Goal: Check status: Check status

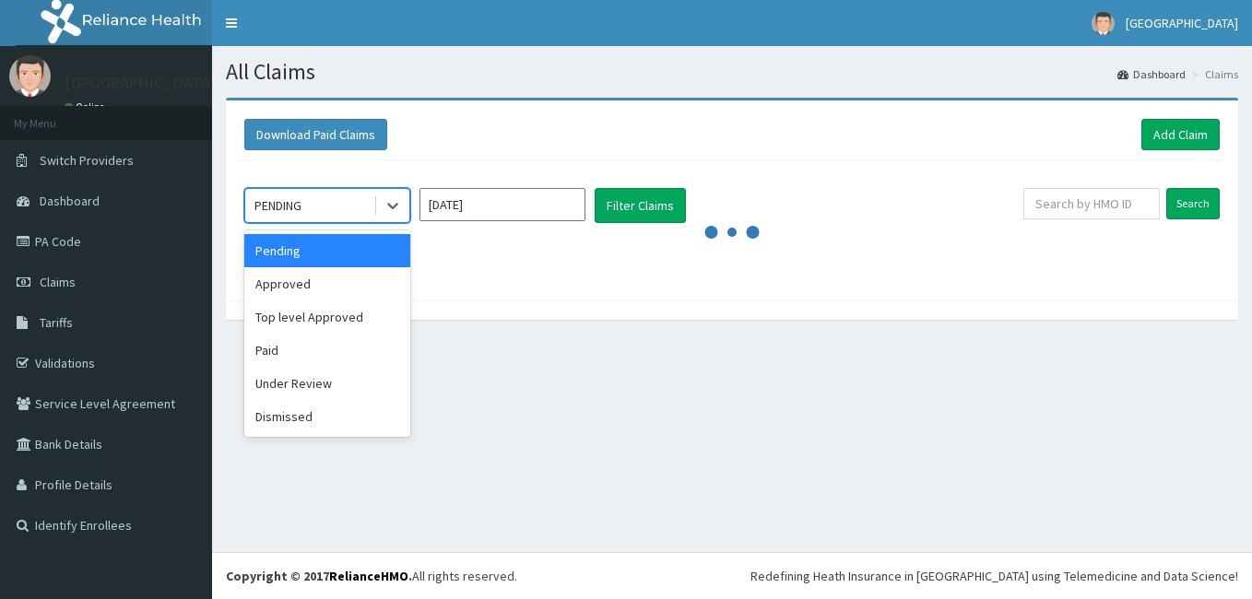
click at [568, 215] on input "[DATE]" at bounding box center [502, 204] width 166 height 33
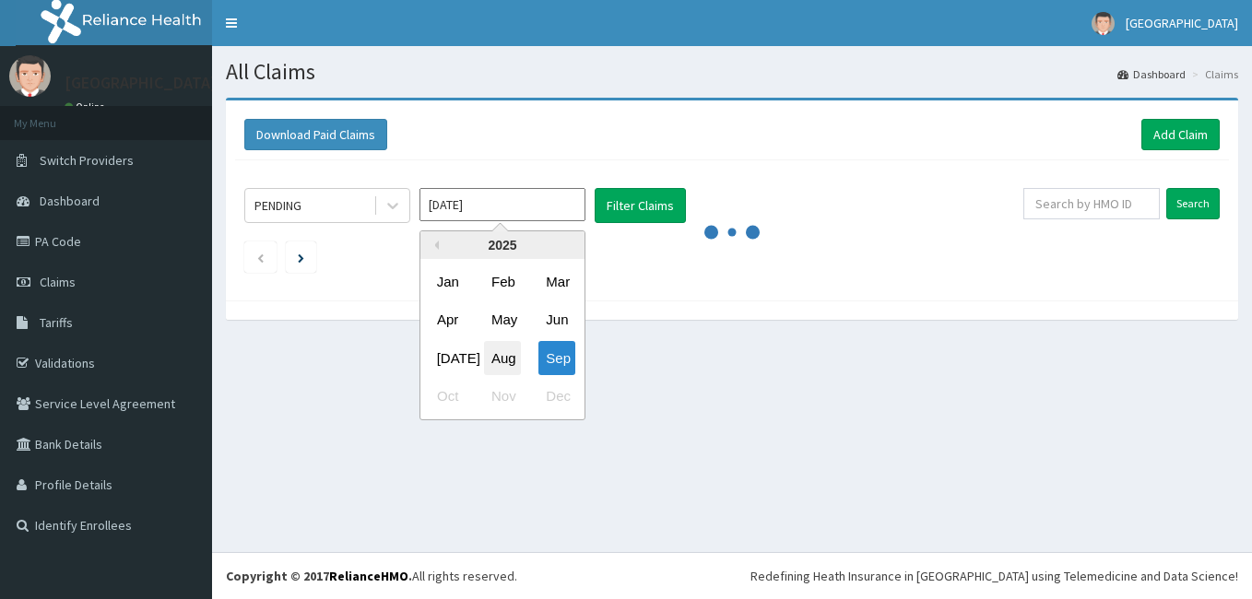
click at [507, 353] on div "Aug" at bounding box center [502, 358] width 37 height 34
type input "[DATE]"
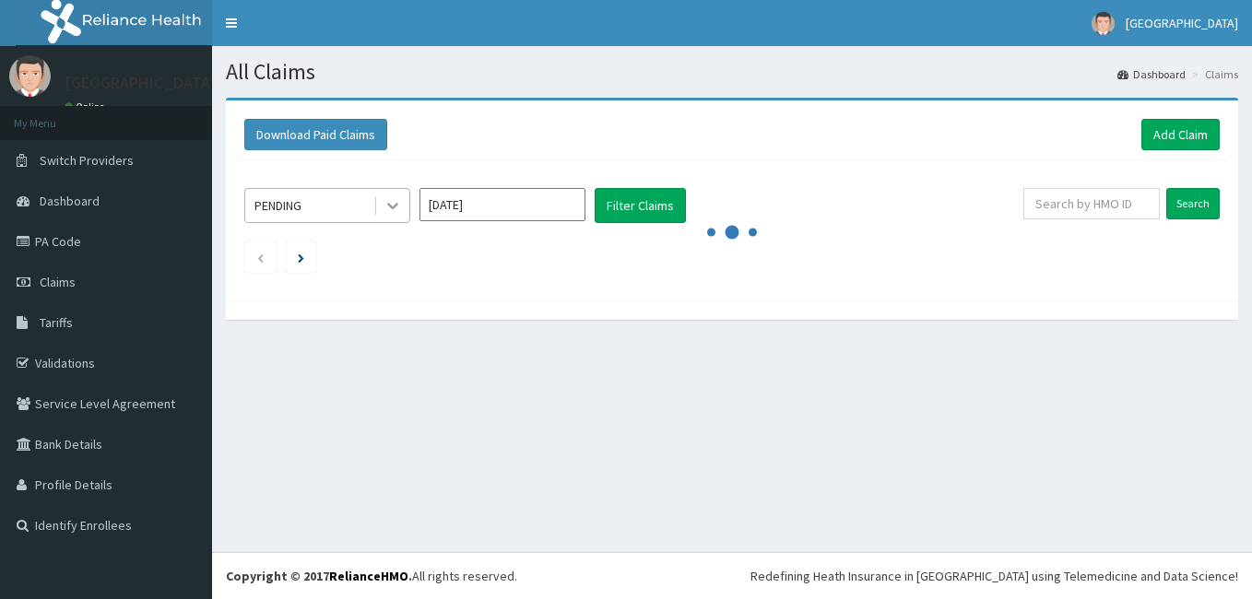
click at [390, 197] on icon at bounding box center [393, 205] width 18 height 18
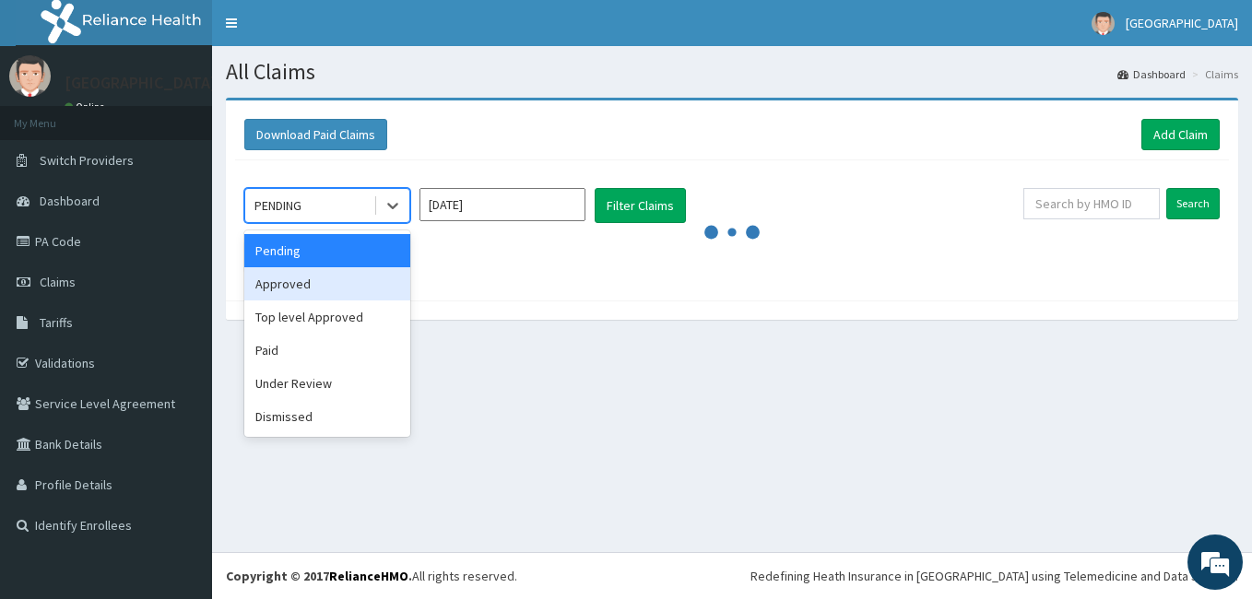
click at [294, 272] on div "Approved" at bounding box center [327, 283] width 166 height 33
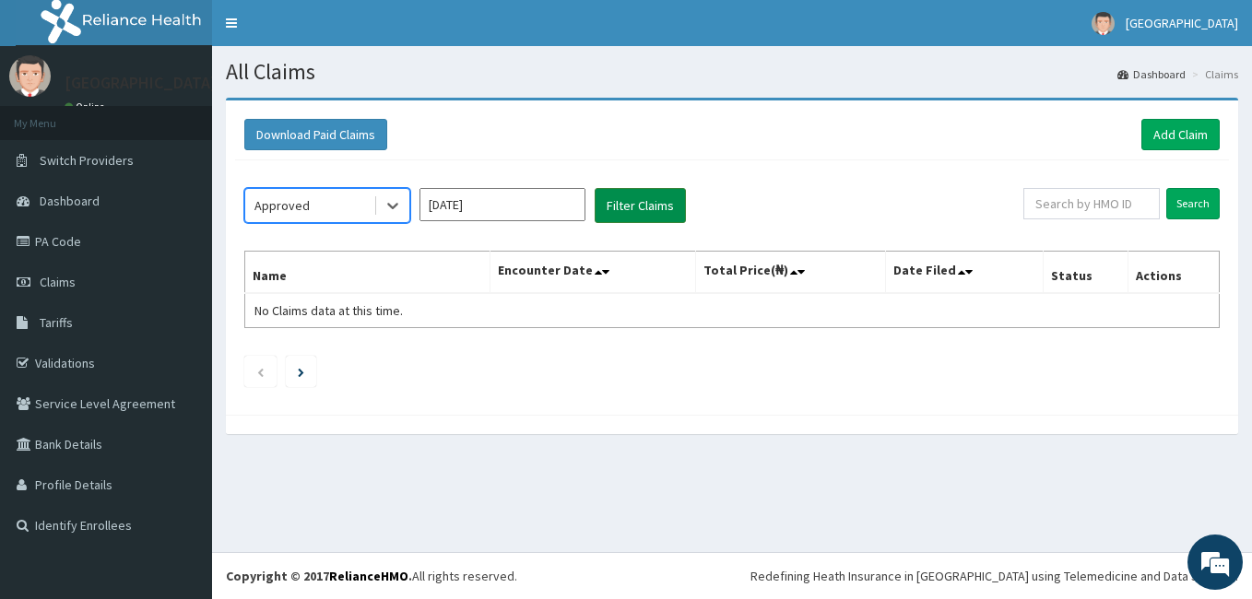
click at [629, 207] on button "Filter Claims" at bounding box center [640, 205] width 91 height 35
click at [394, 206] on icon at bounding box center [393, 205] width 18 height 18
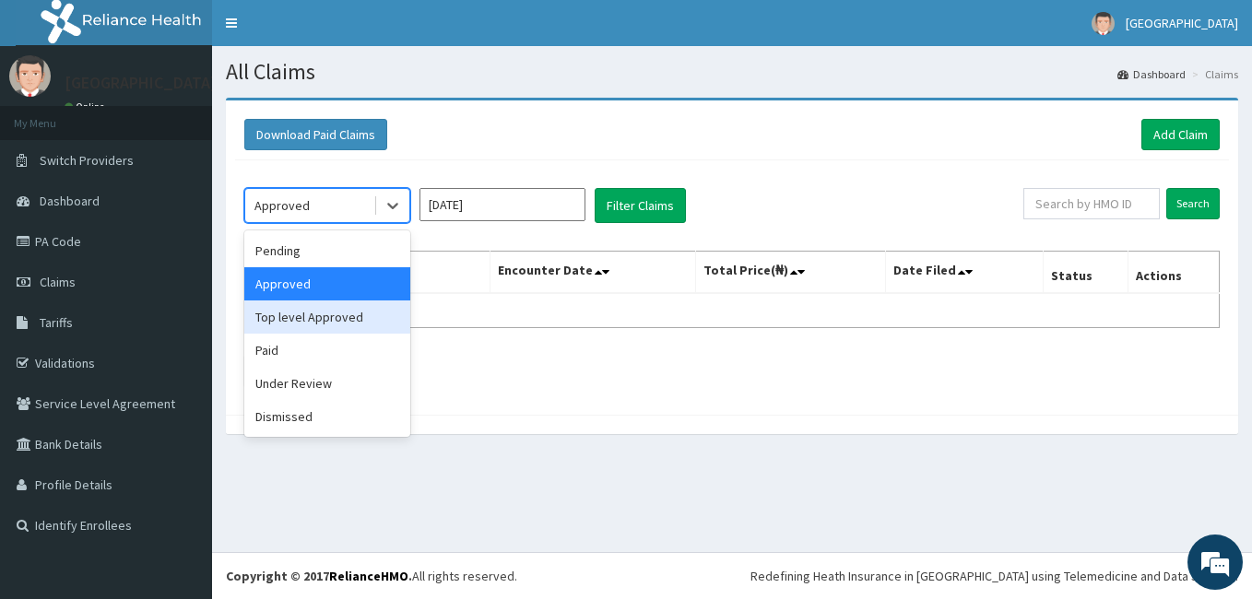
click at [324, 318] on div "Top level Approved" at bounding box center [327, 317] width 166 height 33
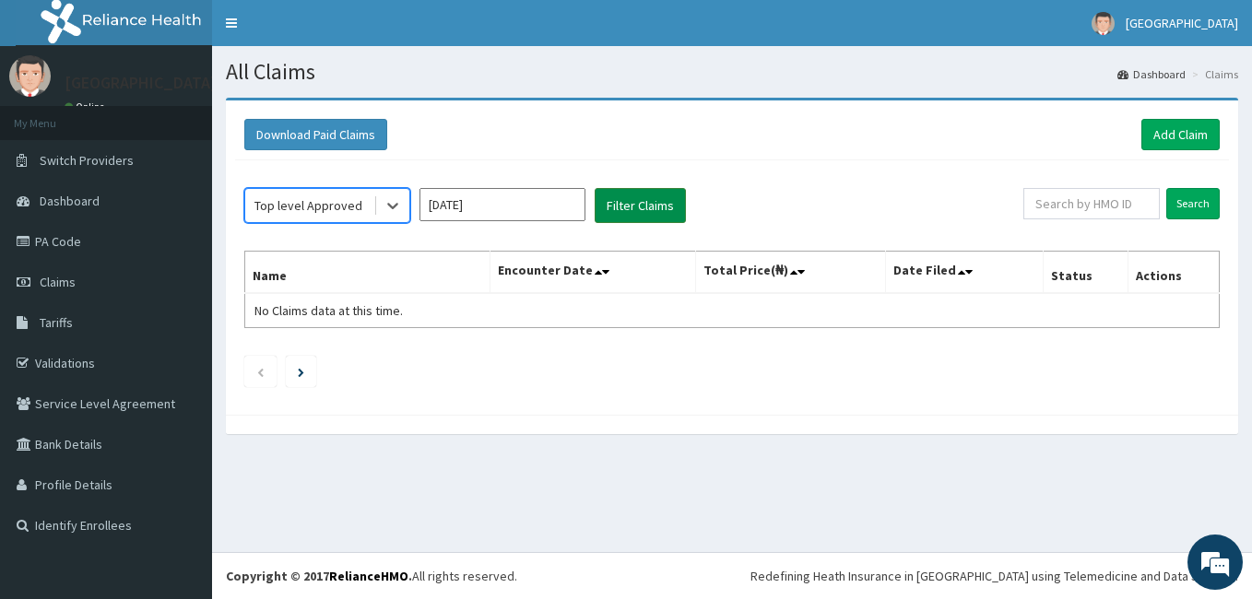
click at [636, 197] on button "Filter Claims" at bounding box center [640, 205] width 91 height 35
click at [395, 206] on icon at bounding box center [392, 207] width 11 height 6
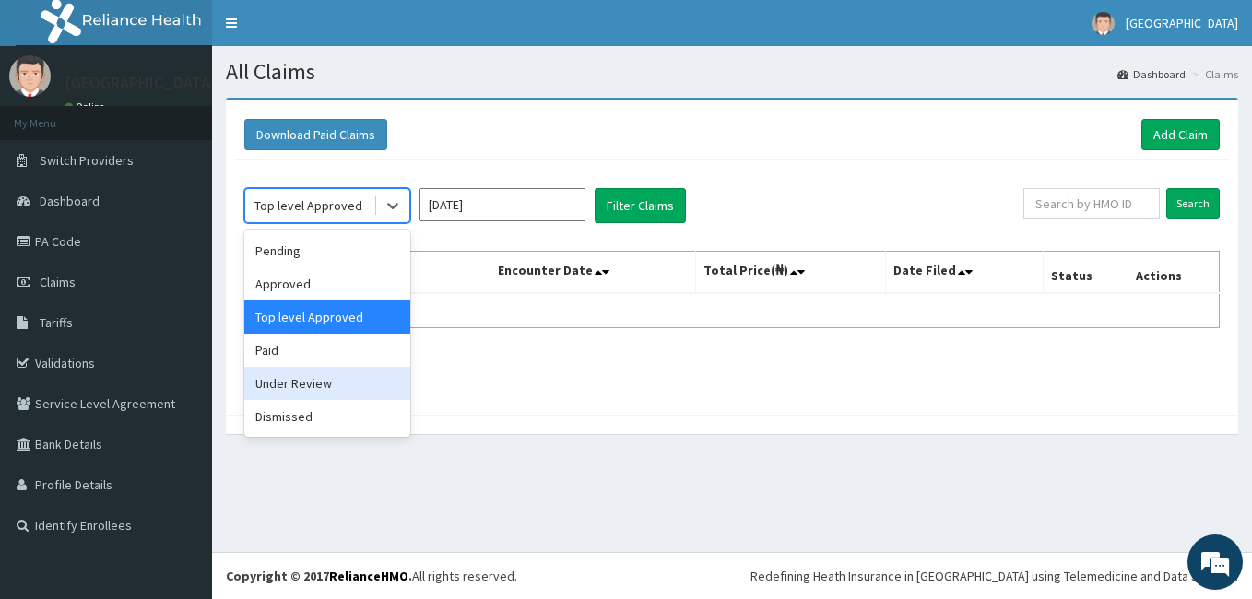
click at [293, 382] on div "Under Review" at bounding box center [327, 383] width 166 height 33
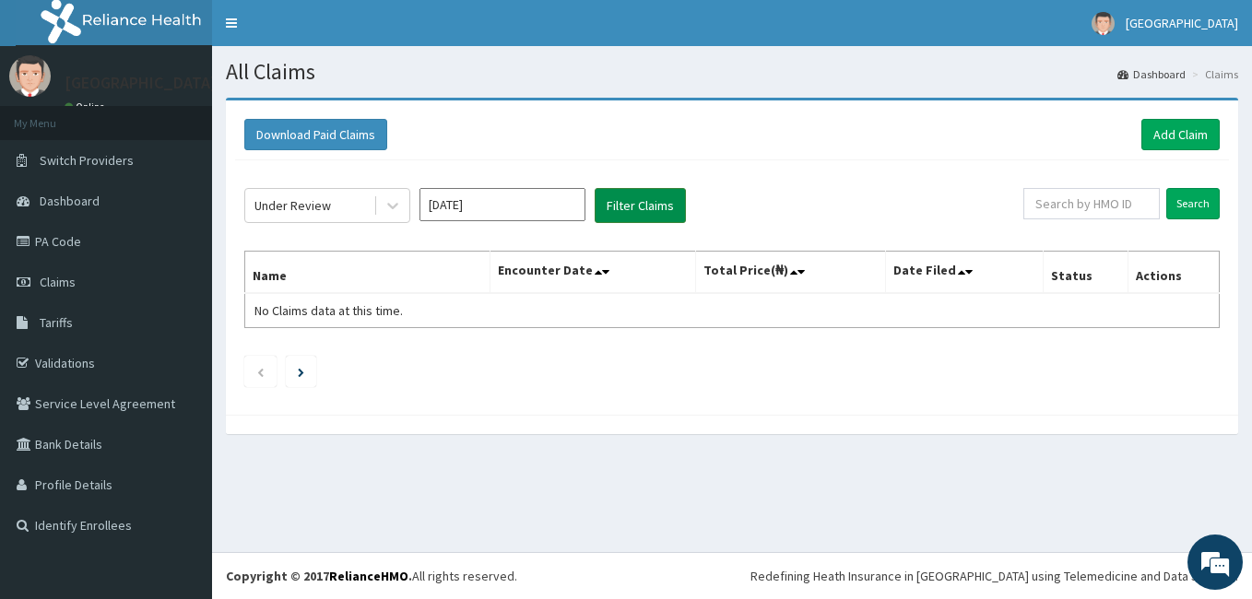
click at [626, 205] on button "Filter Claims" at bounding box center [640, 205] width 91 height 35
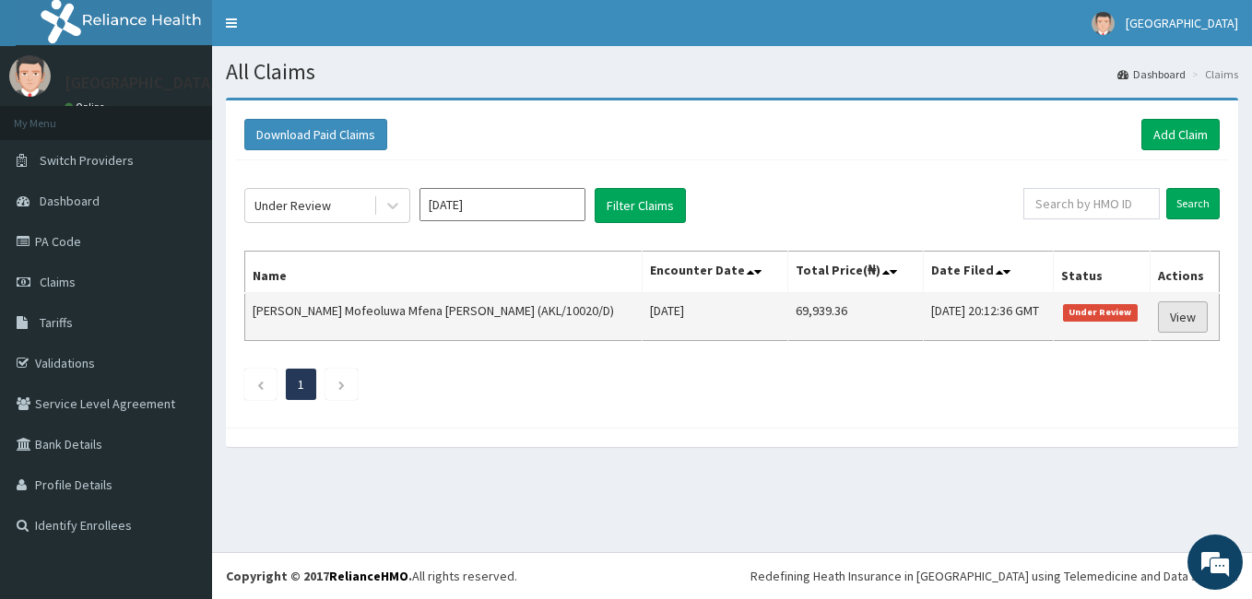
click at [1172, 316] on link "View" at bounding box center [1183, 316] width 50 height 31
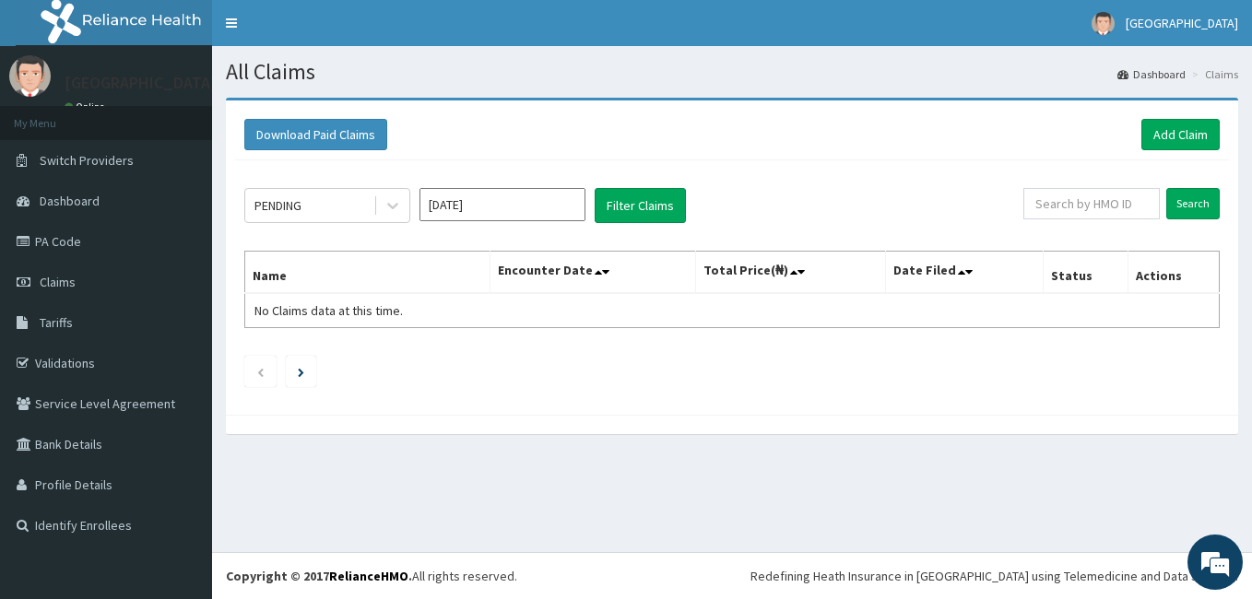
click at [563, 205] on input "[DATE]" at bounding box center [502, 204] width 166 height 33
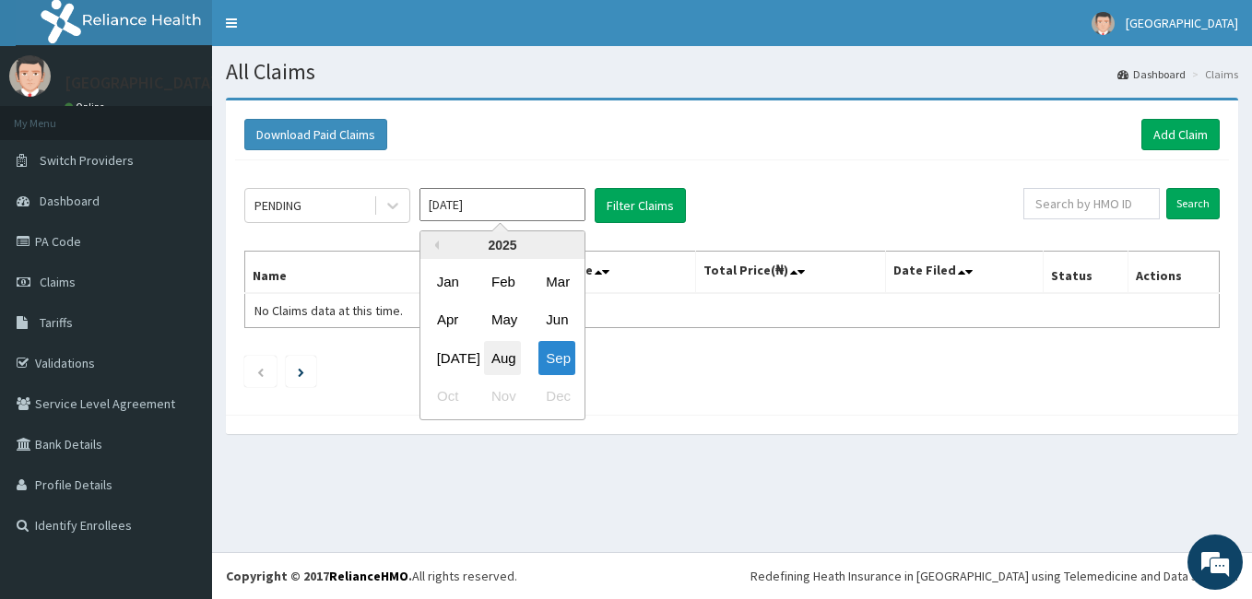
click at [502, 356] on div "Aug" at bounding box center [502, 358] width 37 height 34
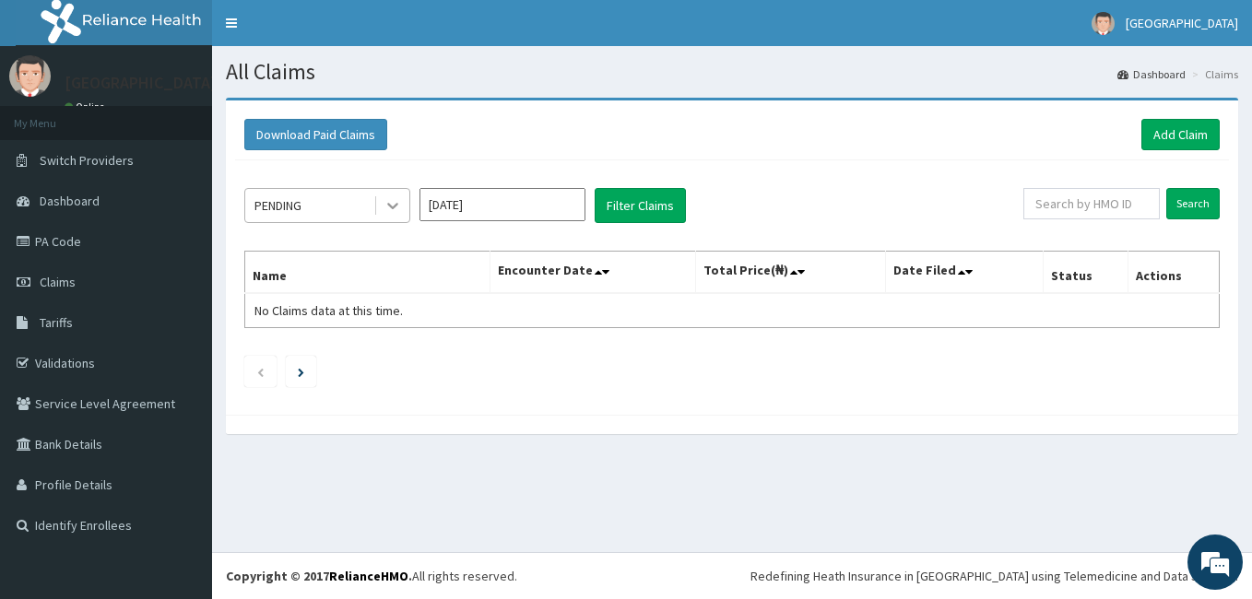
click at [394, 205] on icon at bounding box center [393, 205] width 18 height 18
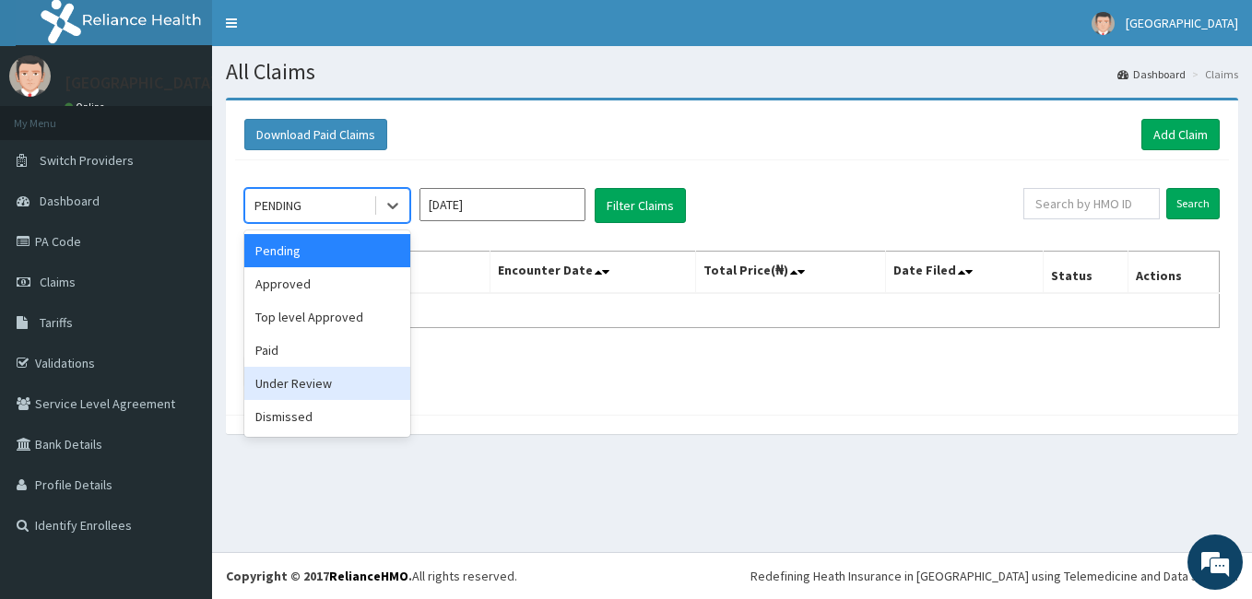
click at [333, 386] on div "Under Review" at bounding box center [327, 383] width 166 height 33
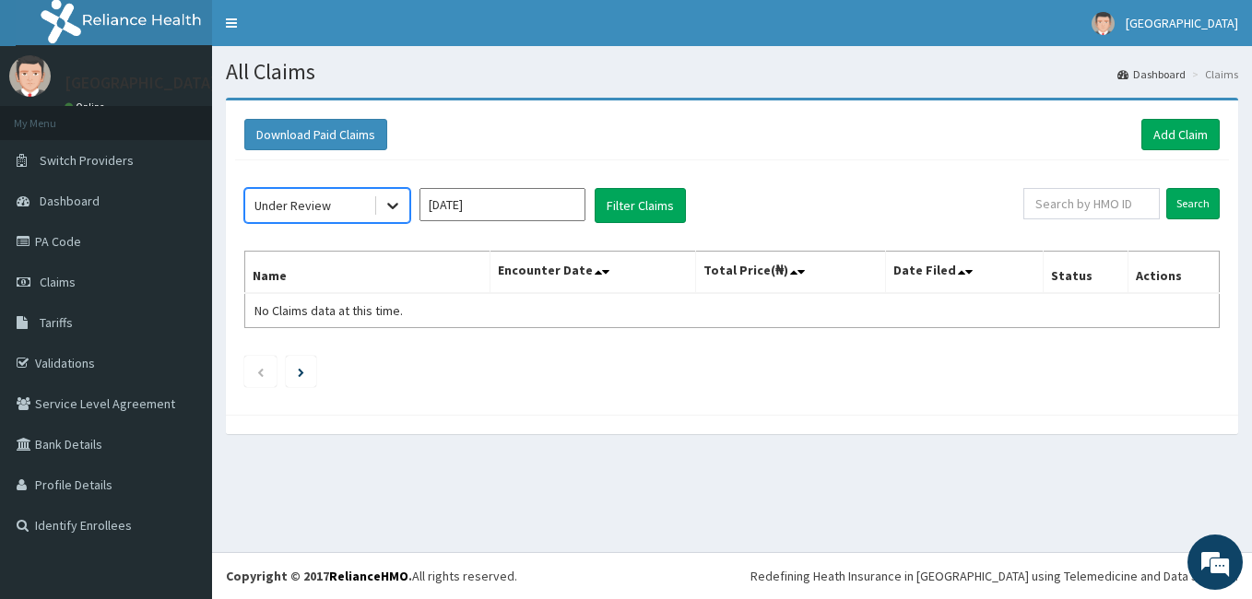
click at [391, 206] on icon at bounding box center [392, 207] width 11 height 6
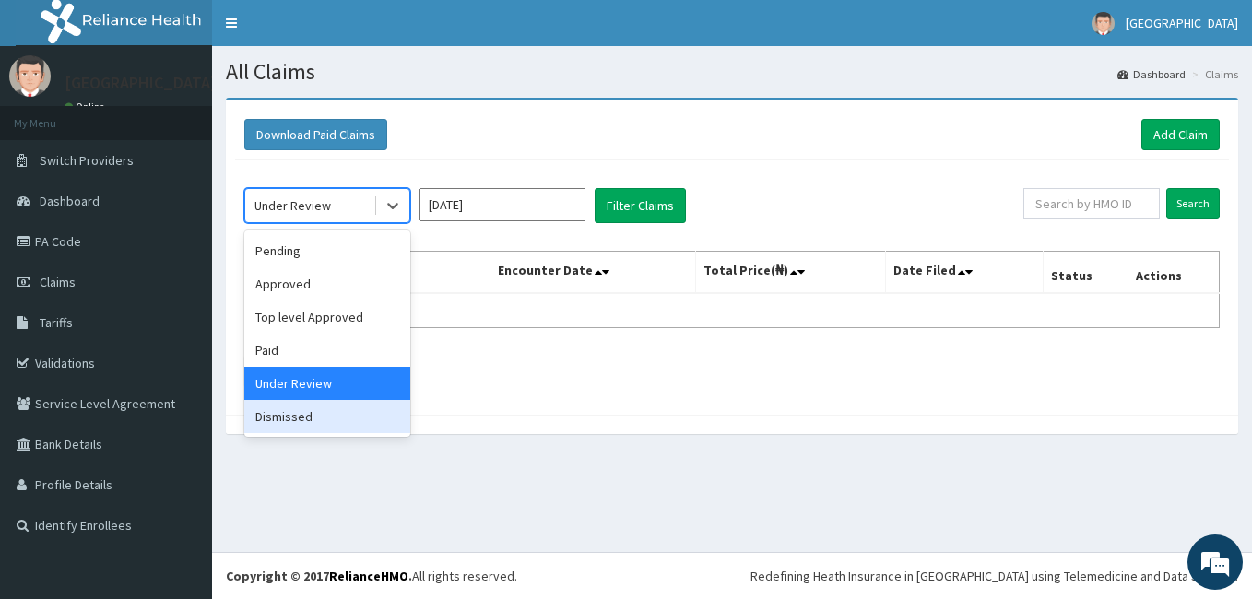
click at [301, 419] on div "Dismissed" at bounding box center [327, 416] width 166 height 33
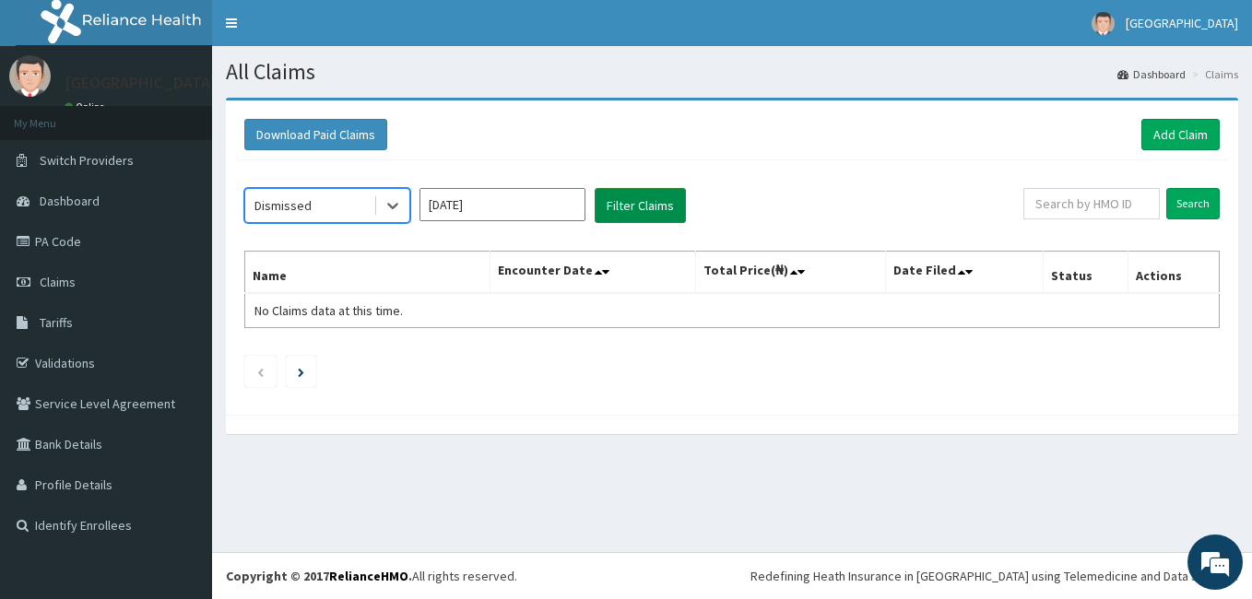
click at [652, 203] on button "Filter Claims" at bounding box center [640, 205] width 91 height 35
click at [391, 199] on icon at bounding box center [393, 205] width 18 height 18
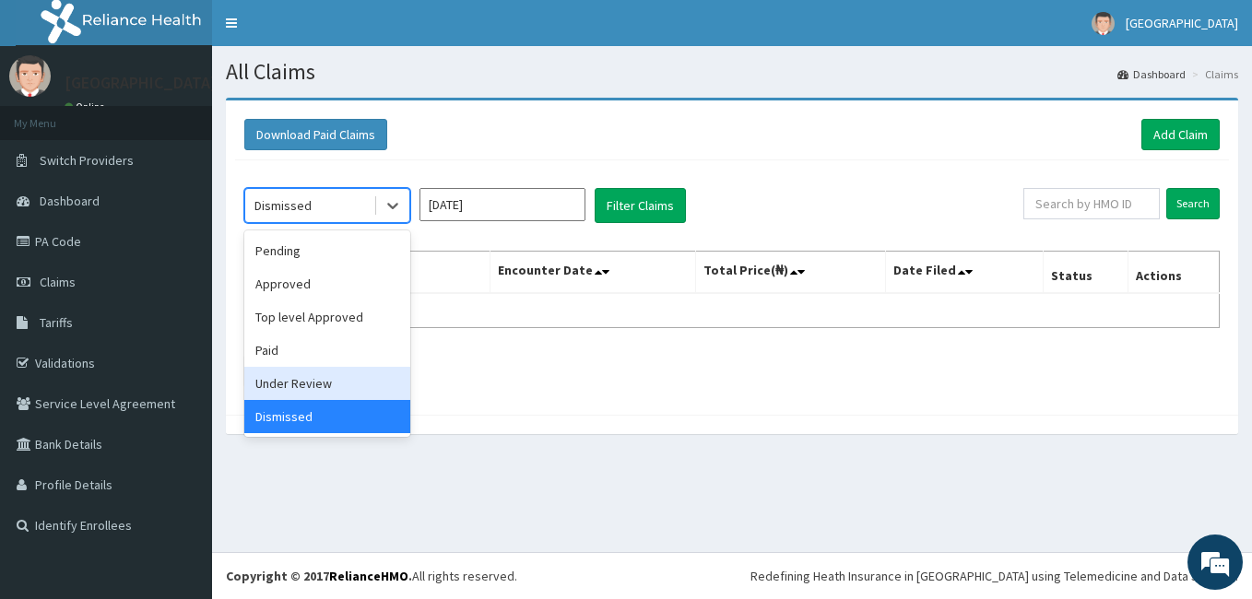
click at [325, 383] on div "Under Review" at bounding box center [327, 383] width 166 height 33
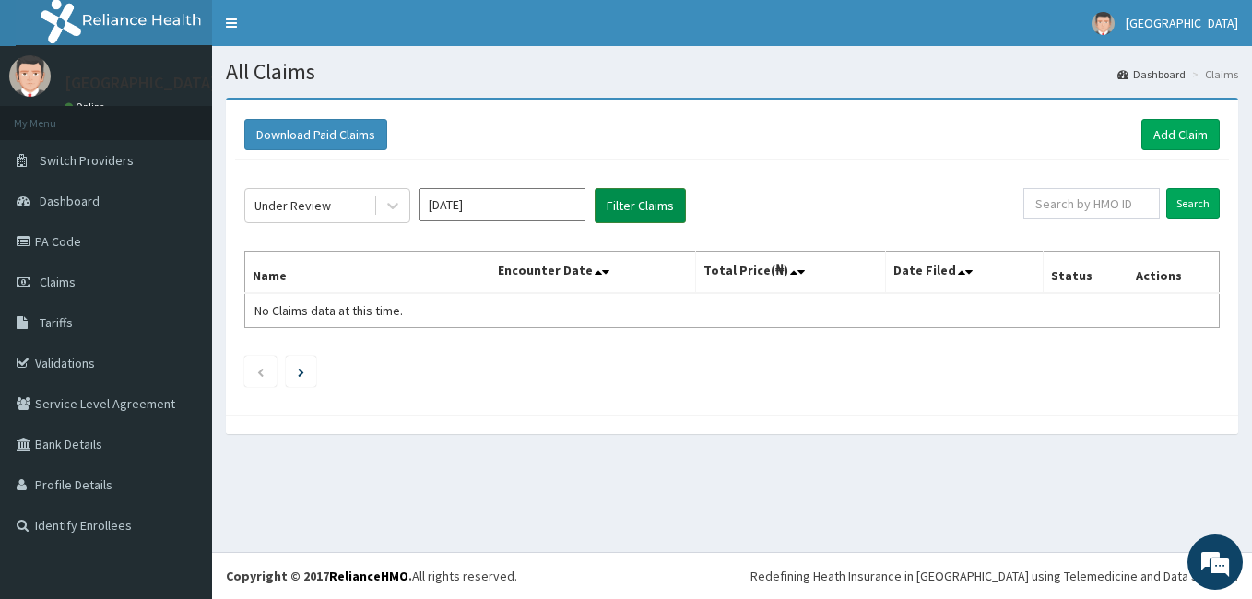
click at [628, 206] on button "Filter Claims" at bounding box center [640, 205] width 91 height 35
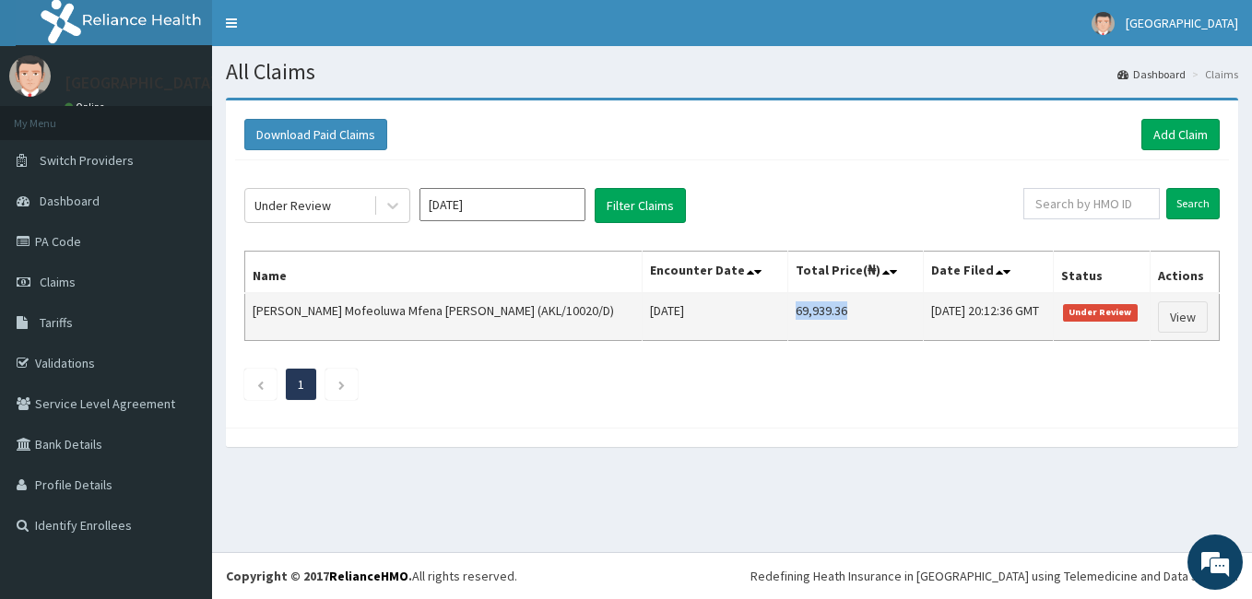
drag, startPoint x: 767, startPoint y: 314, endPoint x: 714, endPoint y: 323, distance: 54.1
click at [788, 323] on td "69,939.36" at bounding box center [856, 317] width 136 height 48
copy td "69,939.36"
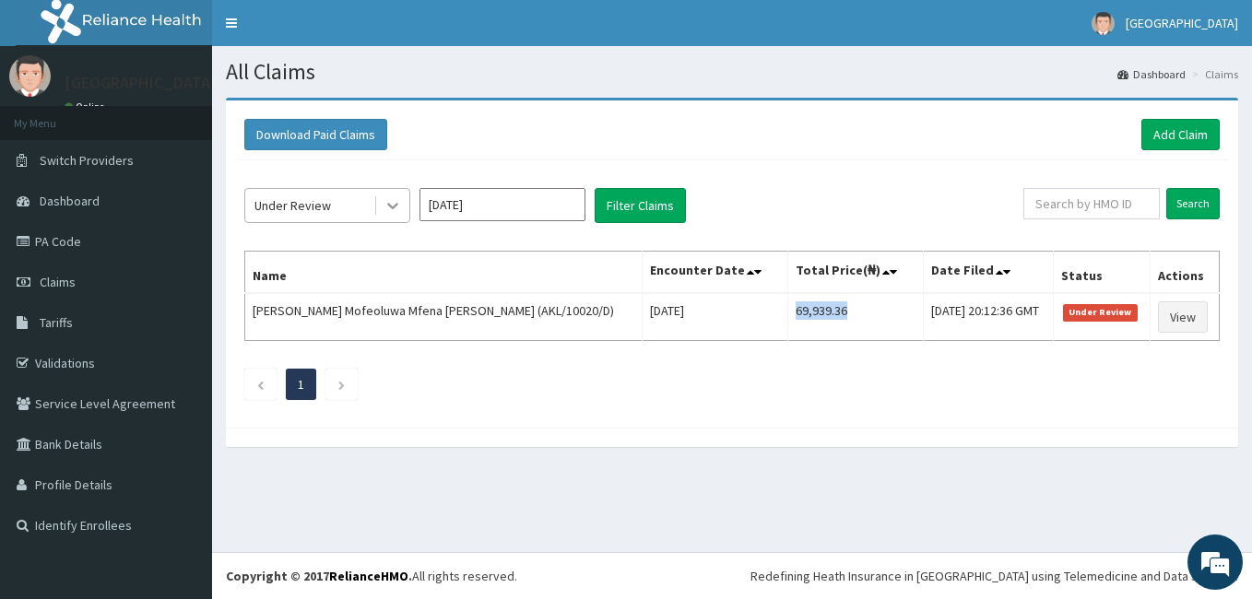
click at [396, 205] on icon at bounding box center [392, 207] width 11 height 6
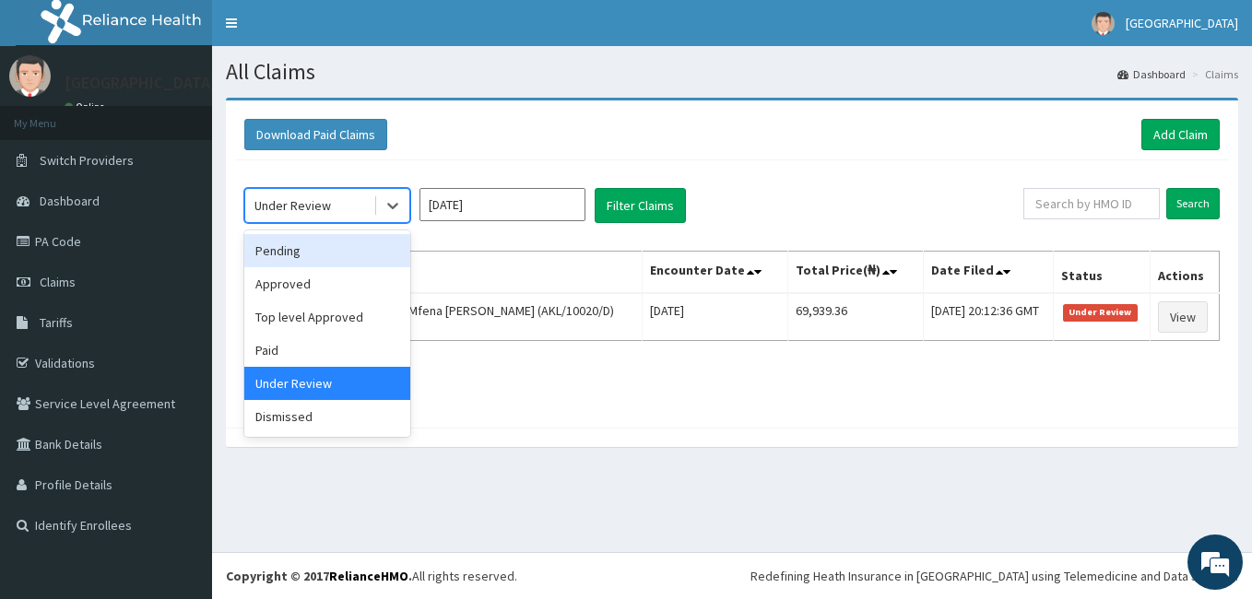
click at [568, 207] on input "[DATE]" at bounding box center [502, 204] width 166 height 33
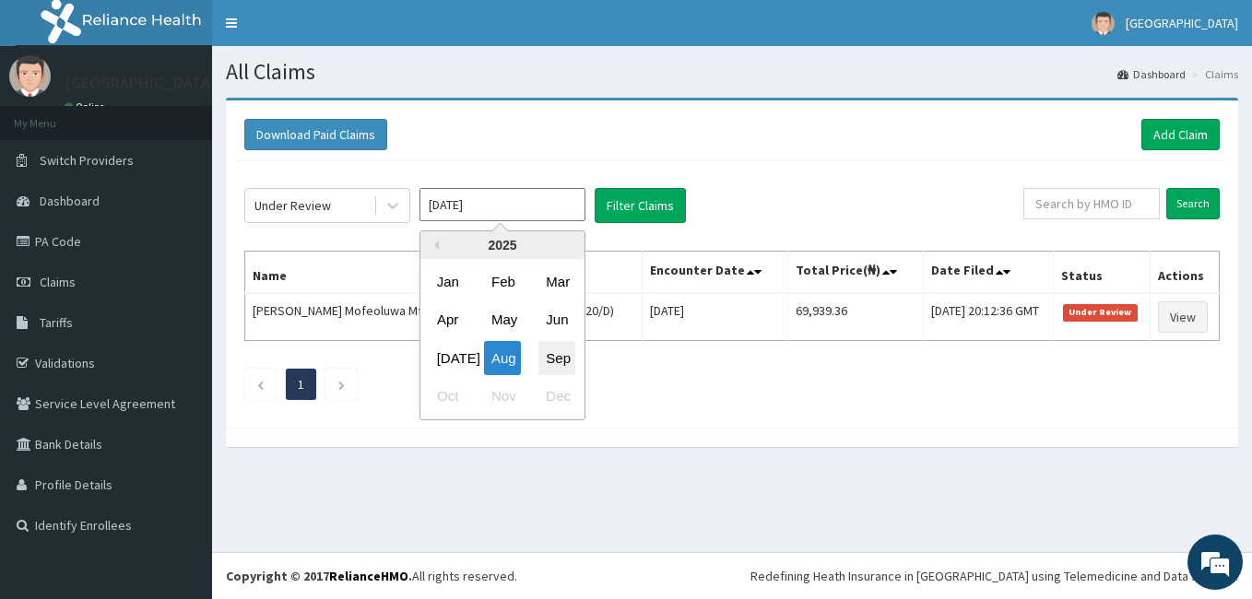
click at [550, 360] on div "Sep" at bounding box center [556, 358] width 37 height 34
type input "[DATE]"
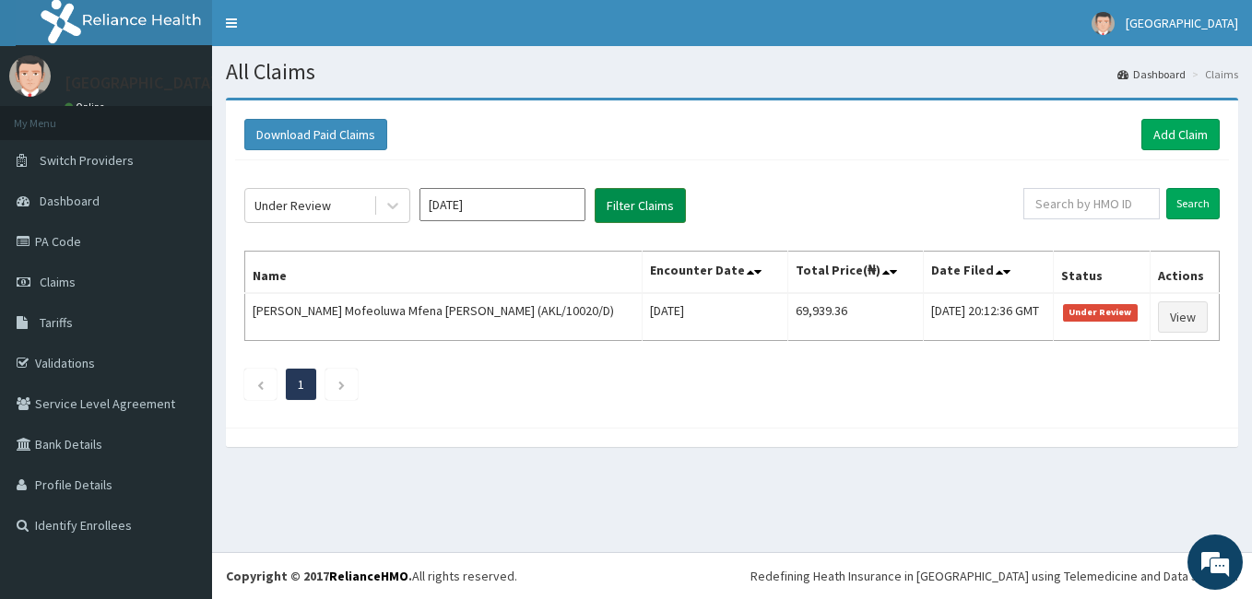
click at [628, 204] on button "Filter Claims" at bounding box center [640, 205] width 91 height 35
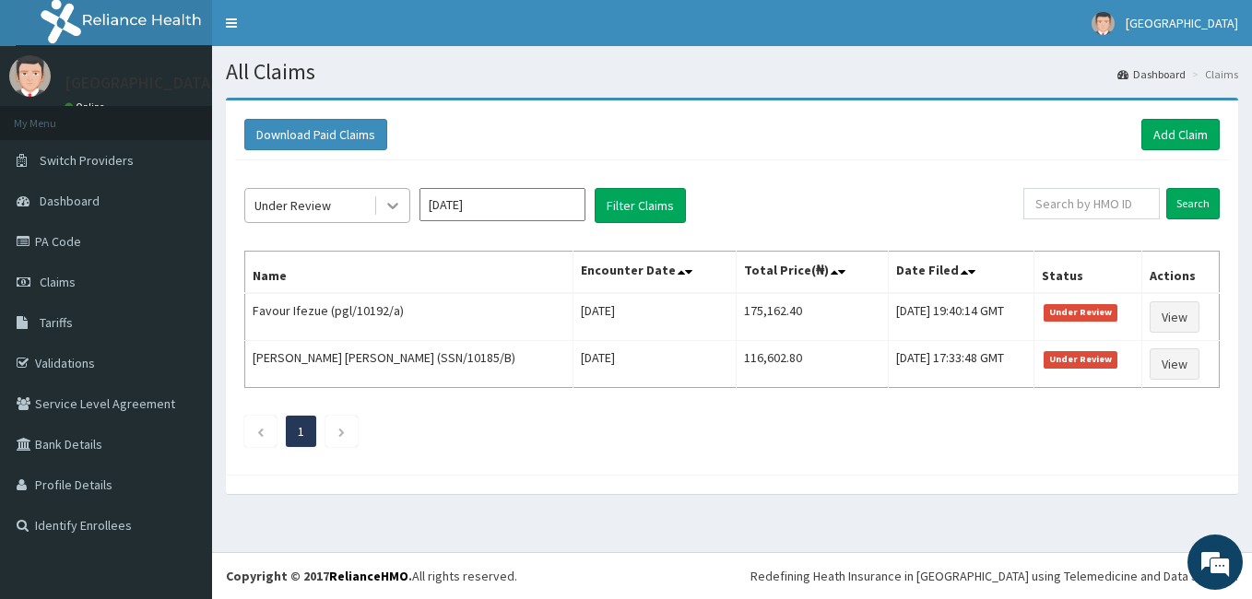
click at [398, 210] on icon at bounding box center [393, 205] width 18 height 18
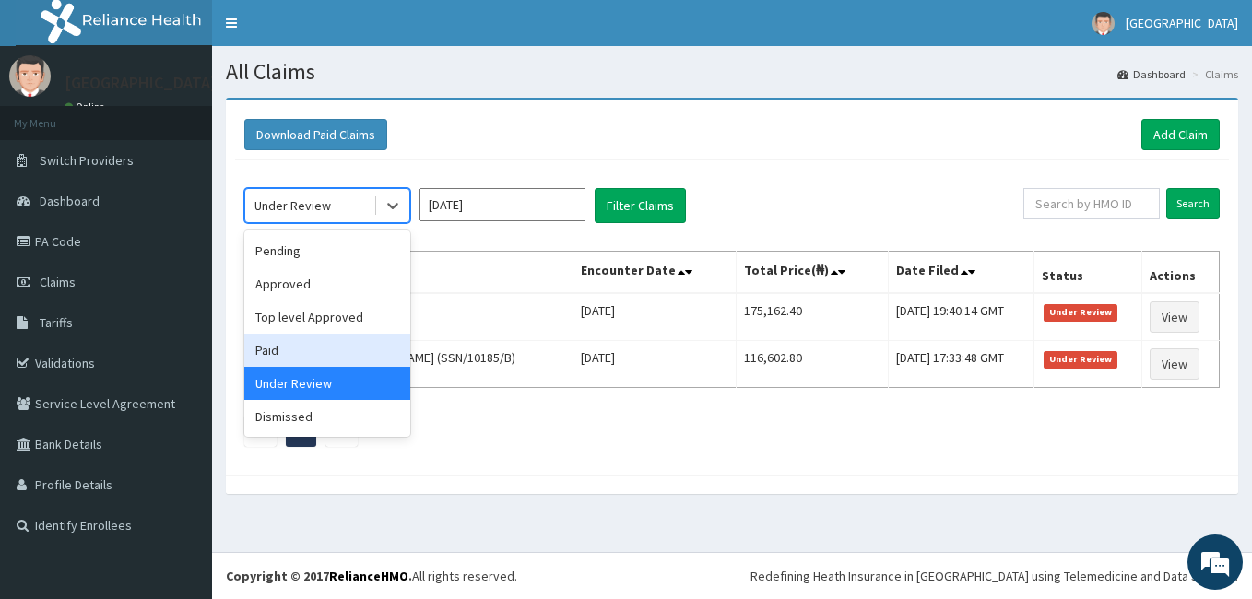
click at [348, 343] on div "Paid" at bounding box center [327, 350] width 166 height 33
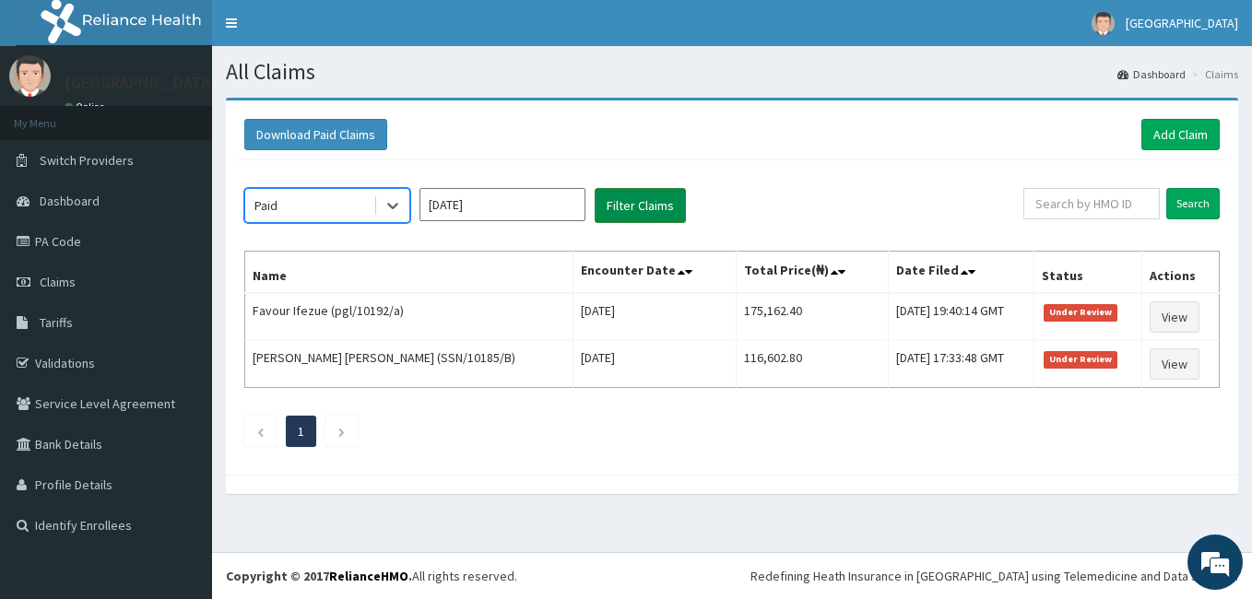
click at [640, 201] on button "Filter Claims" at bounding box center [640, 205] width 91 height 35
